Goal: Task Accomplishment & Management: Manage account settings

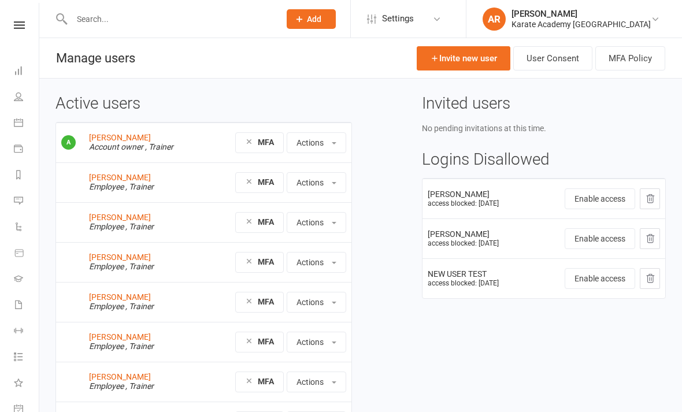
click at [182, 8] on div at bounding box center [164, 19] width 216 height 38
click at [107, 22] on input "text" at bounding box center [170, 19] width 204 height 16
type input "S"
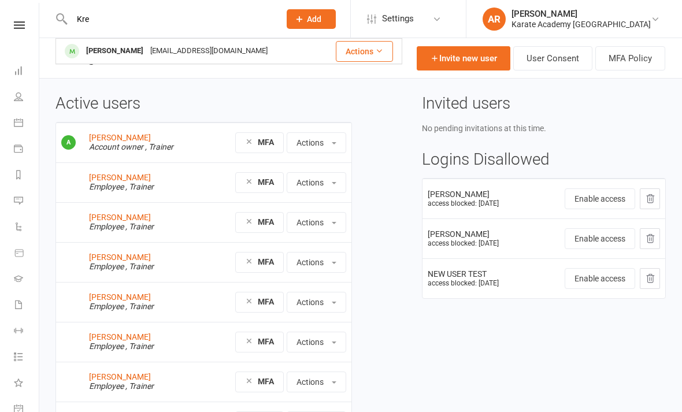
type input "Kre"
click at [107, 47] on div "[PERSON_NAME]" at bounding box center [115, 51] width 64 height 17
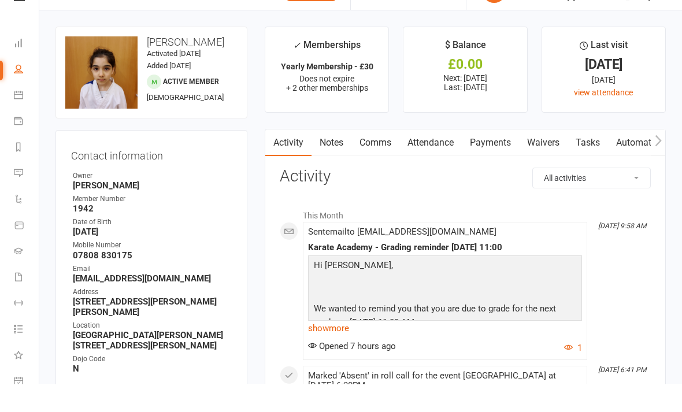
scroll to position [28, 0]
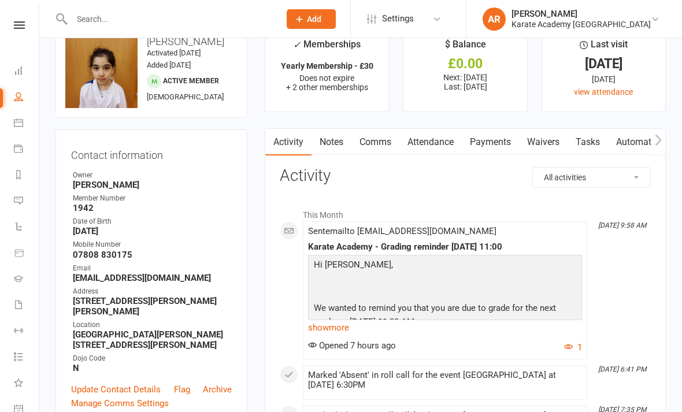
click at [495, 149] on link "Payments" at bounding box center [490, 142] width 57 height 27
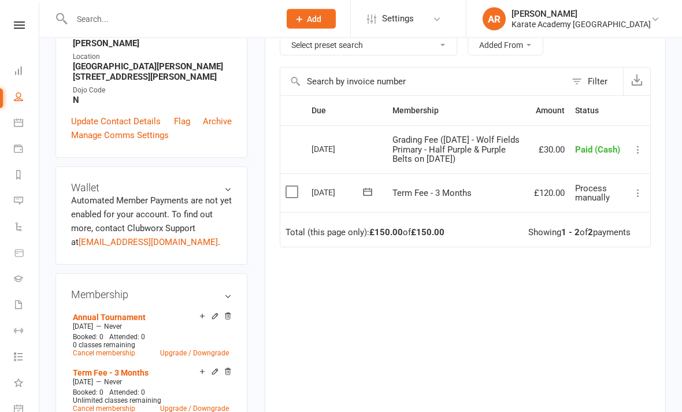
scroll to position [297, 0]
click at [637, 198] on icon at bounding box center [639, 193] width 12 height 12
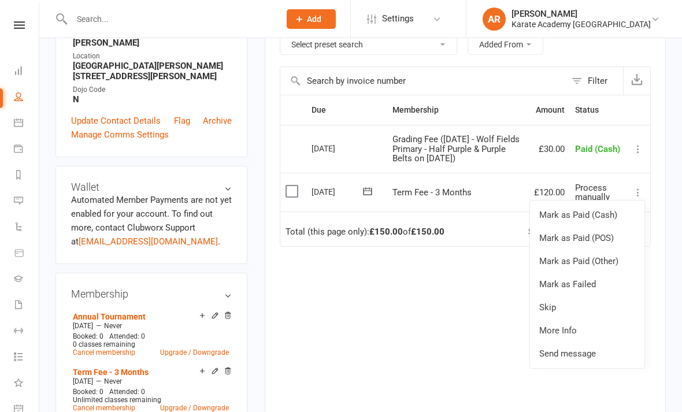
click at [584, 227] on link "Mark as Paid (Cash)" at bounding box center [587, 215] width 115 height 23
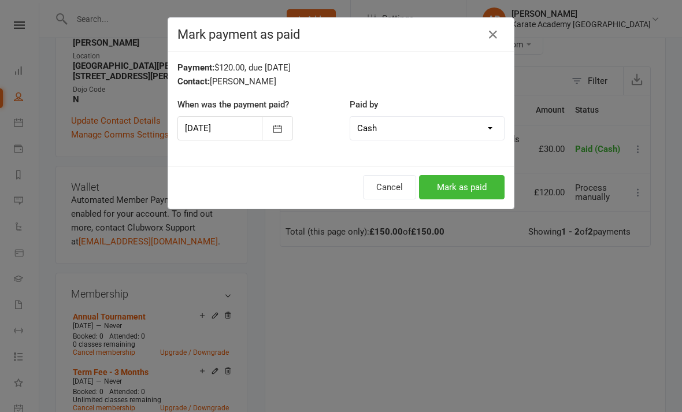
click at [478, 191] on button "Mark as paid" at bounding box center [462, 187] width 86 height 24
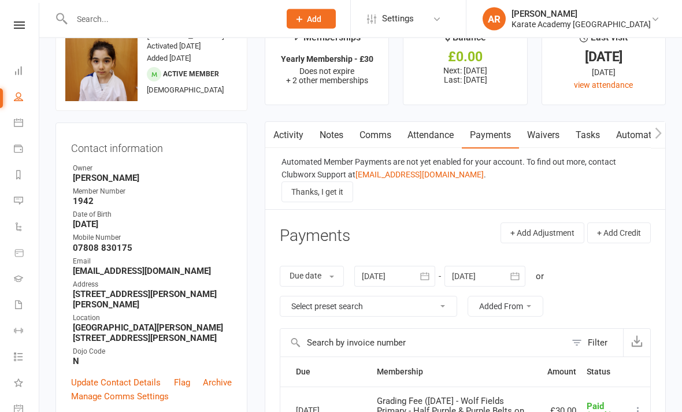
scroll to position [29, 0]
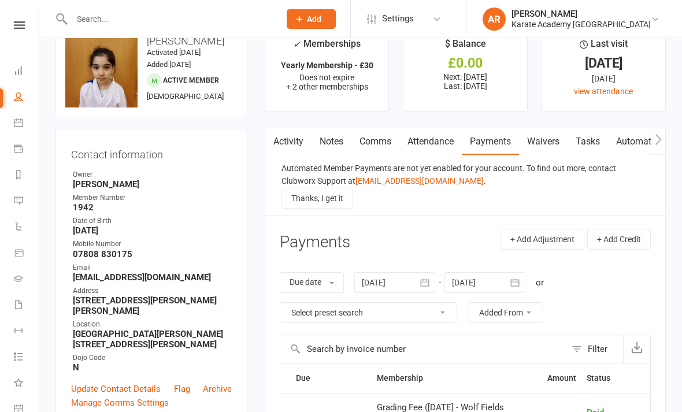
click at [178, 21] on input "text" at bounding box center [170, 19] width 204 height 16
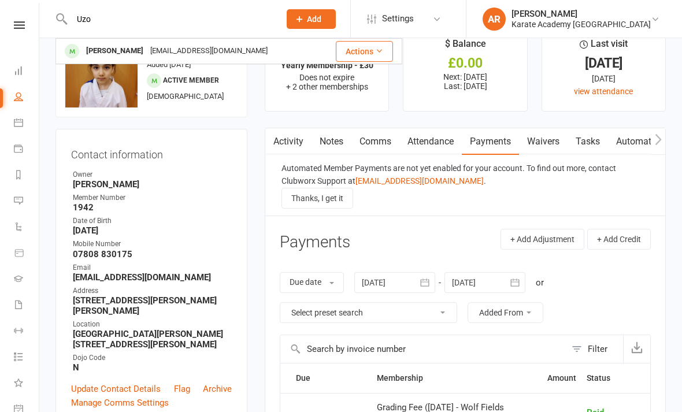
type input "Uzo"
click at [205, 51] on div "[EMAIL_ADDRESS][DOMAIN_NAME]" at bounding box center [209, 51] width 124 height 17
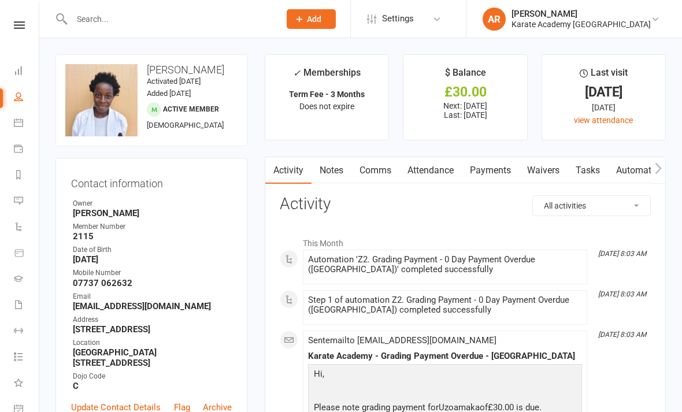
click at [493, 165] on link "Payments" at bounding box center [490, 170] width 57 height 27
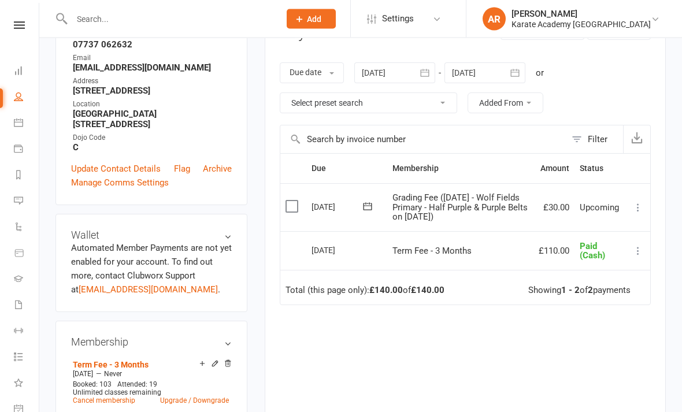
click at [632, 259] on button at bounding box center [639, 252] width 14 height 14
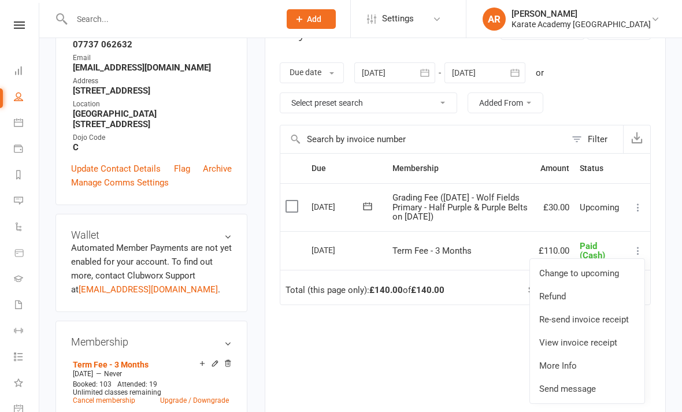
click at [627, 208] on td "Mark as Paid (Cash) Mark as Paid (POS) Mark as Paid (Other) Skip Apply credit M…" at bounding box center [638, 207] width 24 height 48
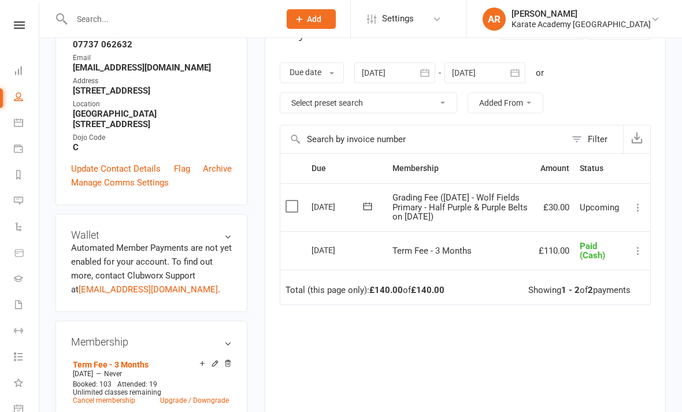
click at [637, 211] on icon at bounding box center [639, 208] width 12 height 12
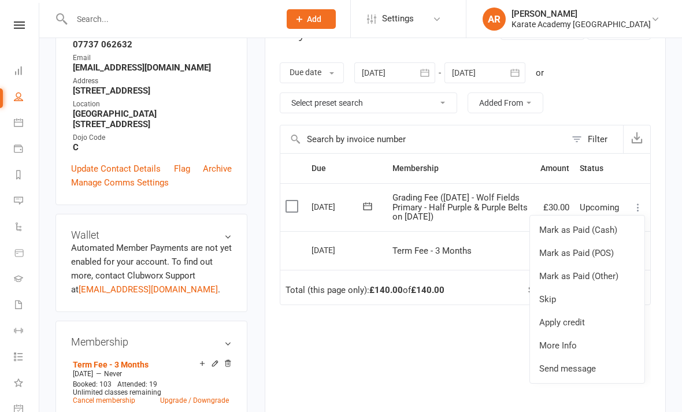
click at [599, 232] on link "Mark as Paid (Cash)" at bounding box center [587, 230] width 115 height 23
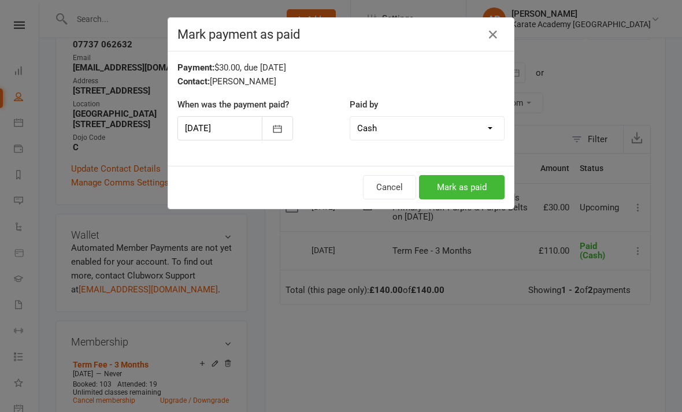
click at [482, 193] on button "Mark as paid" at bounding box center [462, 187] width 86 height 24
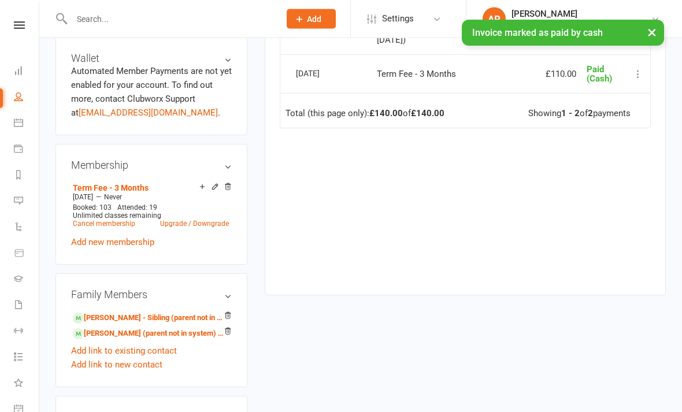
scroll to position [420, 0]
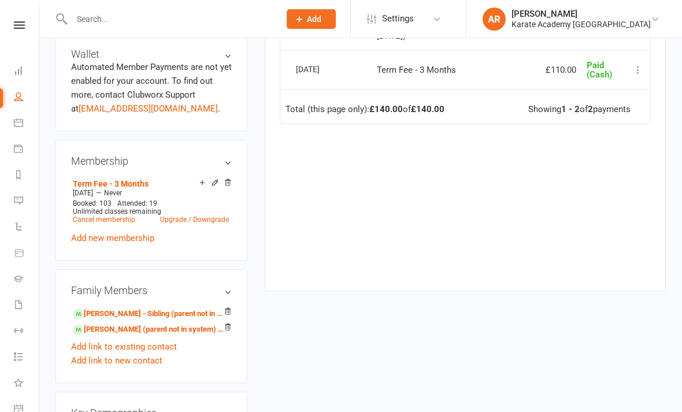
click at [109, 320] on link "[PERSON_NAME] - Sibling (parent not in system)" at bounding box center [149, 314] width 153 height 12
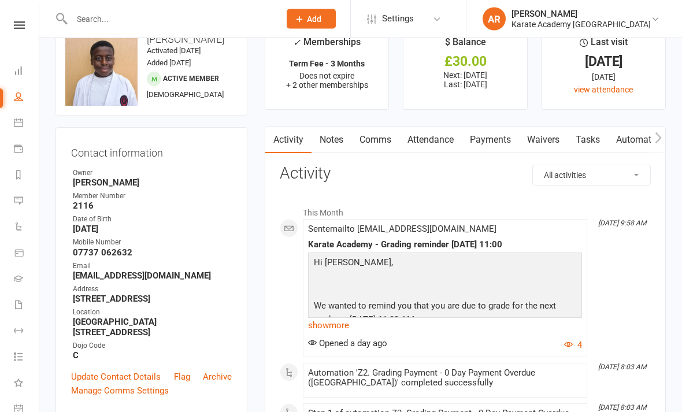
scroll to position [31, 0]
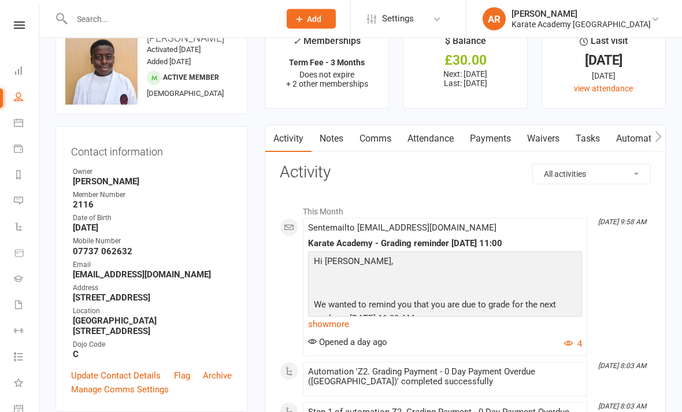
click at [499, 136] on link "Payments" at bounding box center [490, 139] width 57 height 27
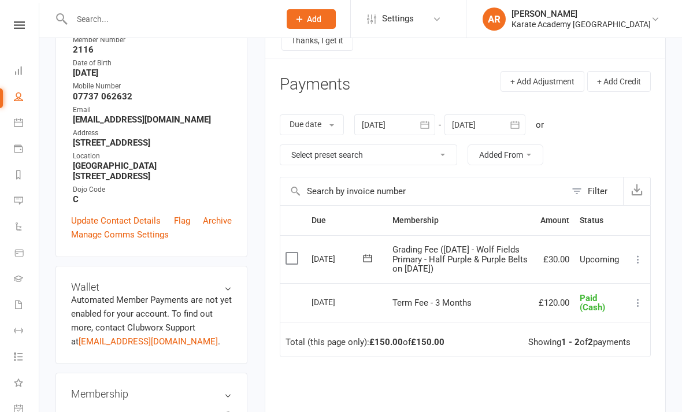
scroll to position [193, 0]
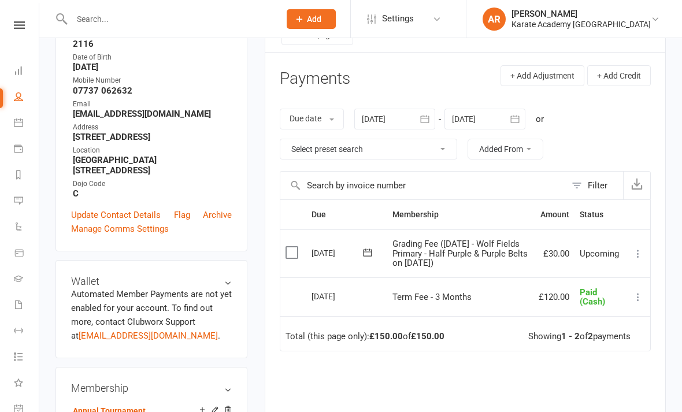
click at [637, 256] on icon at bounding box center [639, 254] width 12 height 12
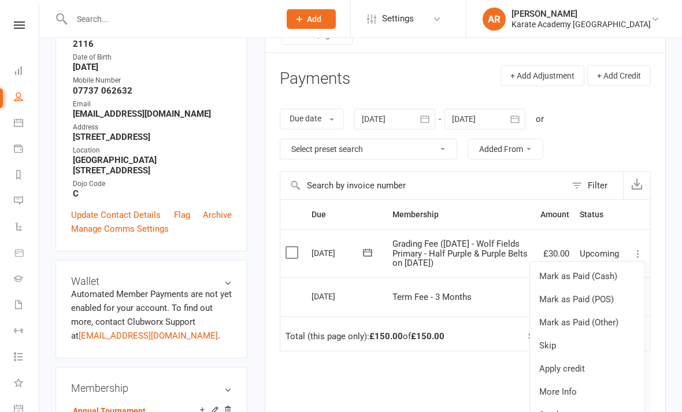
click at [599, 283] on link "Mark as Paid (Cash)" at bounding box center [587, 276] width 115 height 23
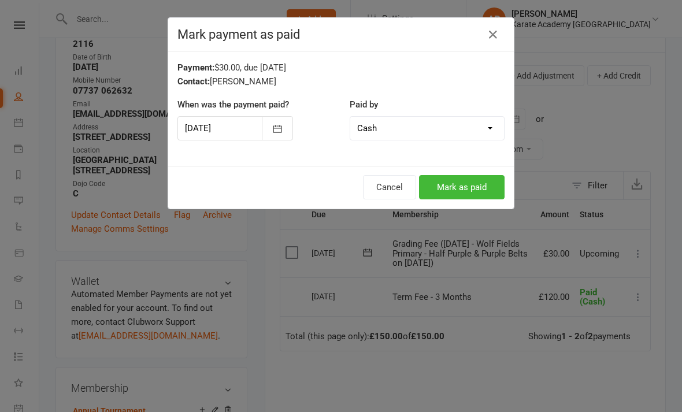
click at [464, 200] on button "Mark as paid" at bounding box center [462, 187] width 86 height 24
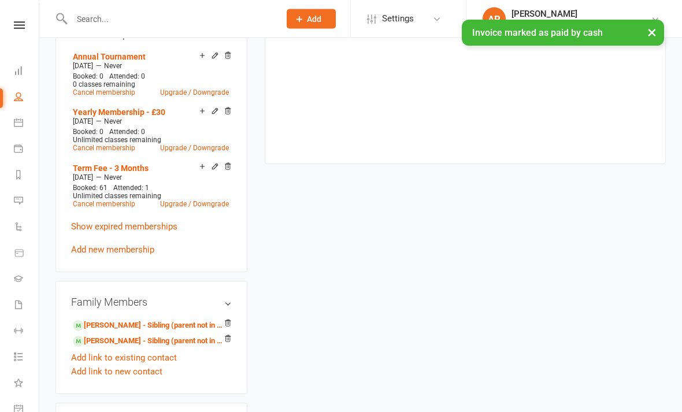
scroll to position [548, 0]
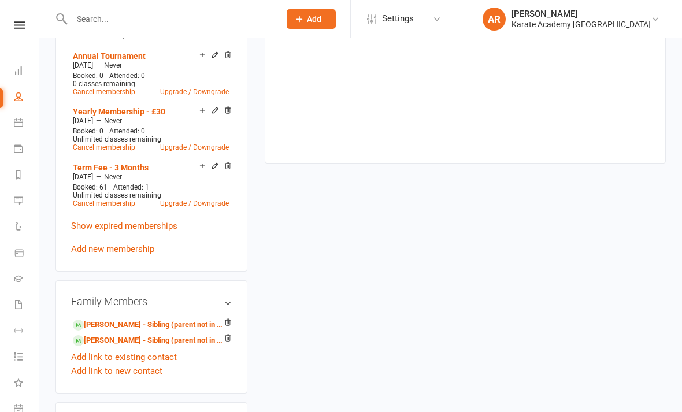
click at [108, 331] on link "[PERSON_NAME] - Sibling (parent not in system)" at bounding box center [149, 325] width 153 height 12
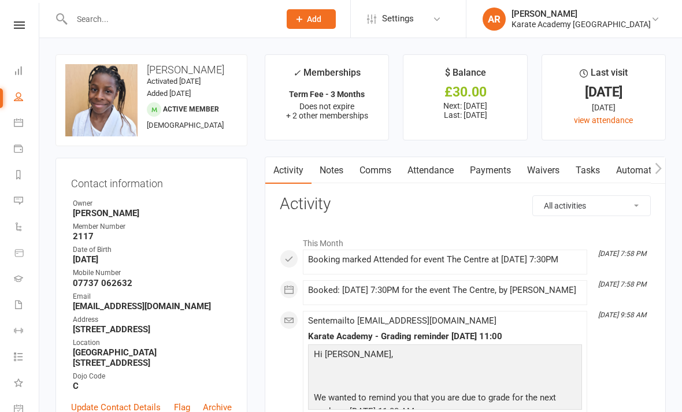
click at [506, 174] on link "Payments" at bounding box center [490, 170] width 57 height 27
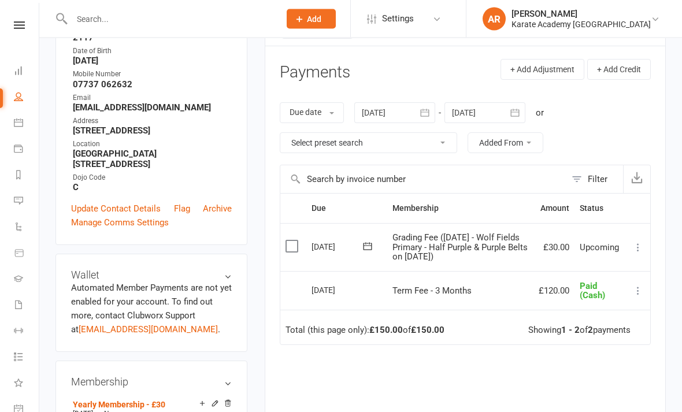
scroll to position [199, 0]
click at [639, 248] on icon at bounding box center [639, 248] width 12 height 12
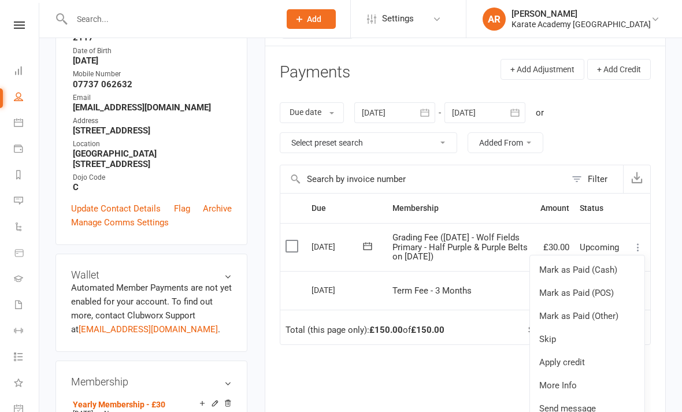
click at [608, 275] on link "Mark as Paid (Cash)" at bounding box center [587, 270] width 115 height 23
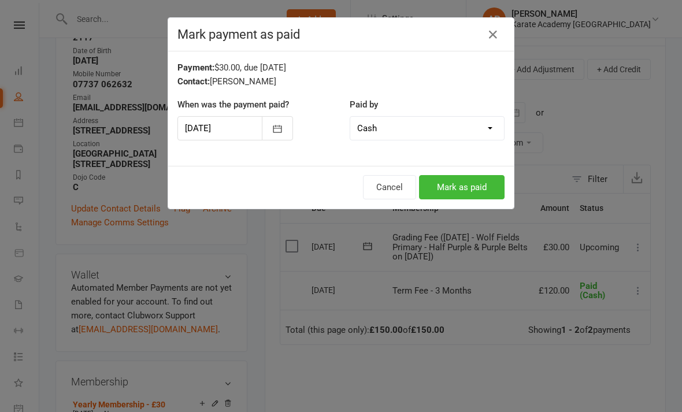
click at [494, 185] on button "Mark as paid" at bounding box center [462, 187] width 86 height 24
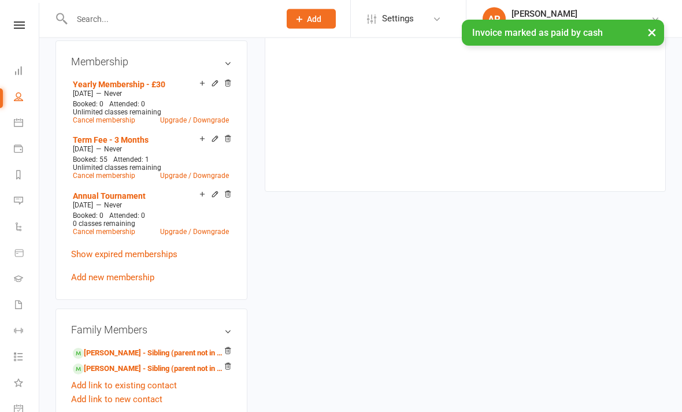
scroll to position [519, 0]
click at [112, 360] on link "[PERSON_NAME] - Sibling (parent not in system)" at bounding box center [149, 354] width 153 height 12
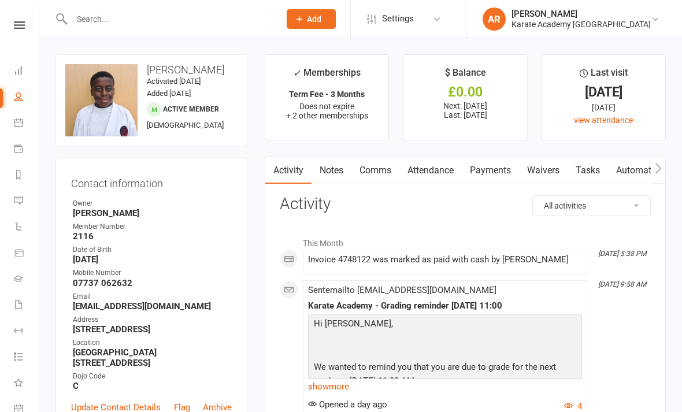
click at [502, 175] on link "Payments" at bounding box center [490, 170] width 57 height 27
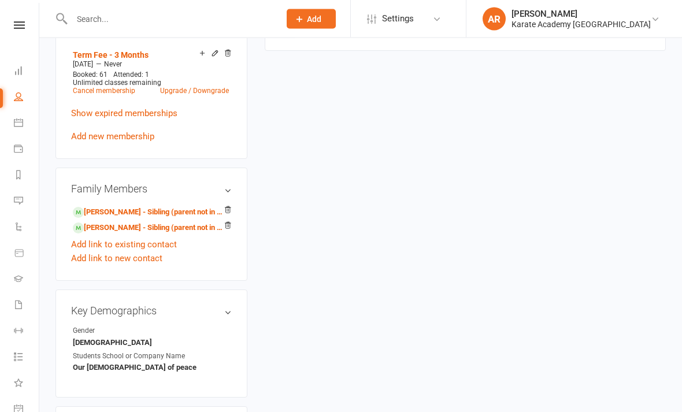
scroll to position [660, 0]
click at [101, 234] on link "[PERSON_NAME] - Sibling (parent not in system)" at bounding box center [149, 228] width 153 height 12
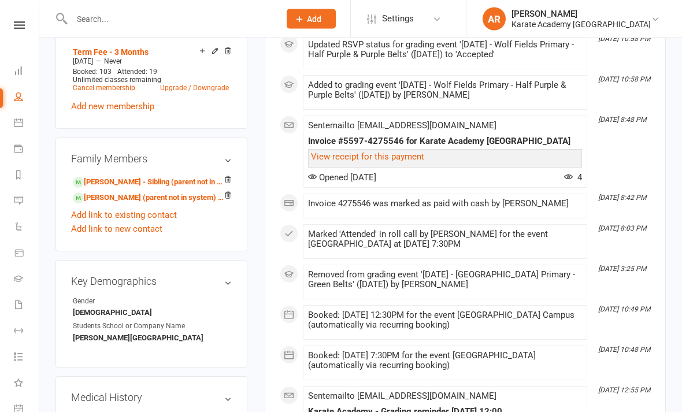
scroll to position [552, 0]
click at [95, 204] on link "[PERSON_NAME] (parent not in system) of [PERSON_NAME]" at bounding box center [149, 198] width 153 height 12
